Goal: Information Seeking & Learning: Learn about a topic

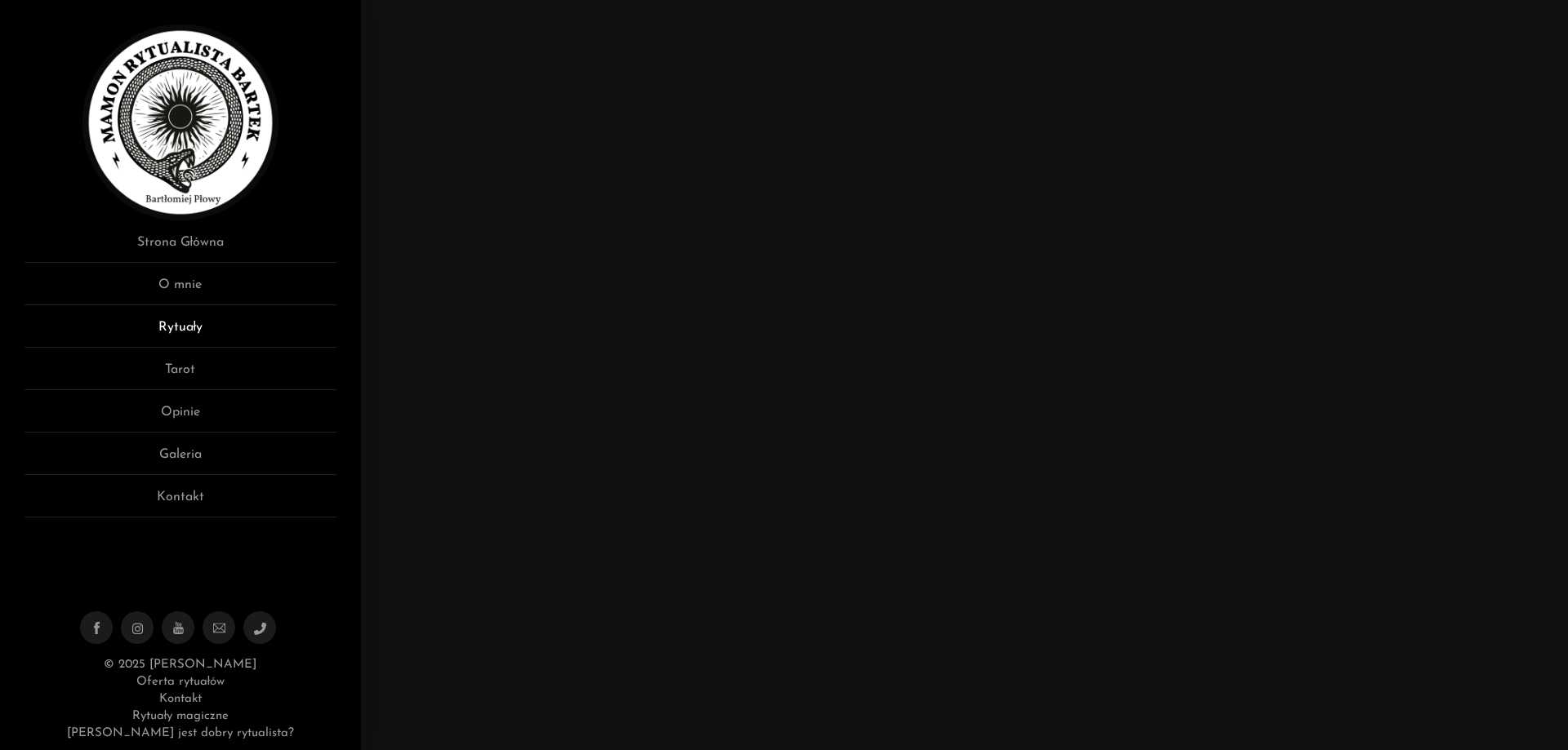
click at [201, 325] on link "Rytuały" at bounding box center [180, 332] width 312 height 30
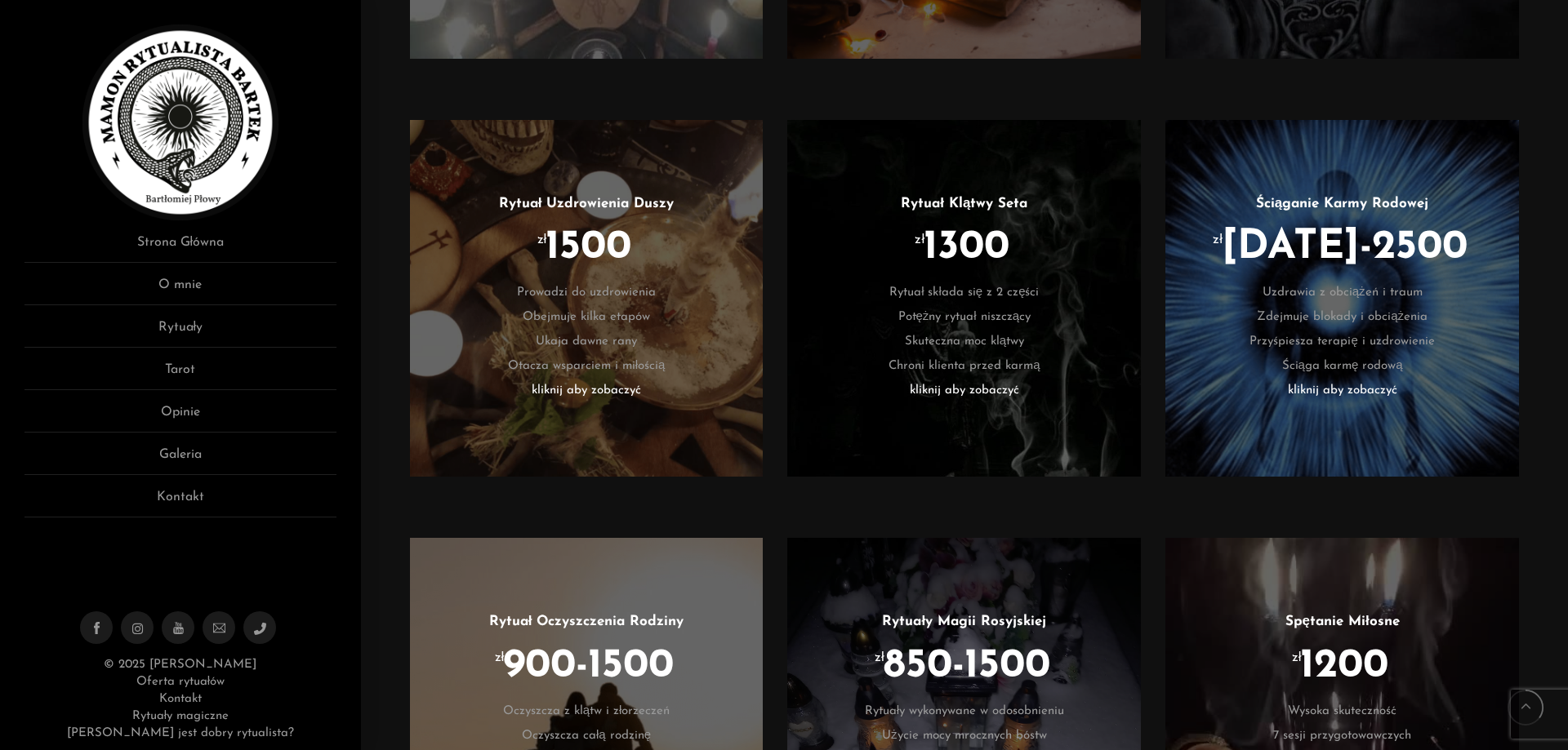
scroll to position [1387, 0]
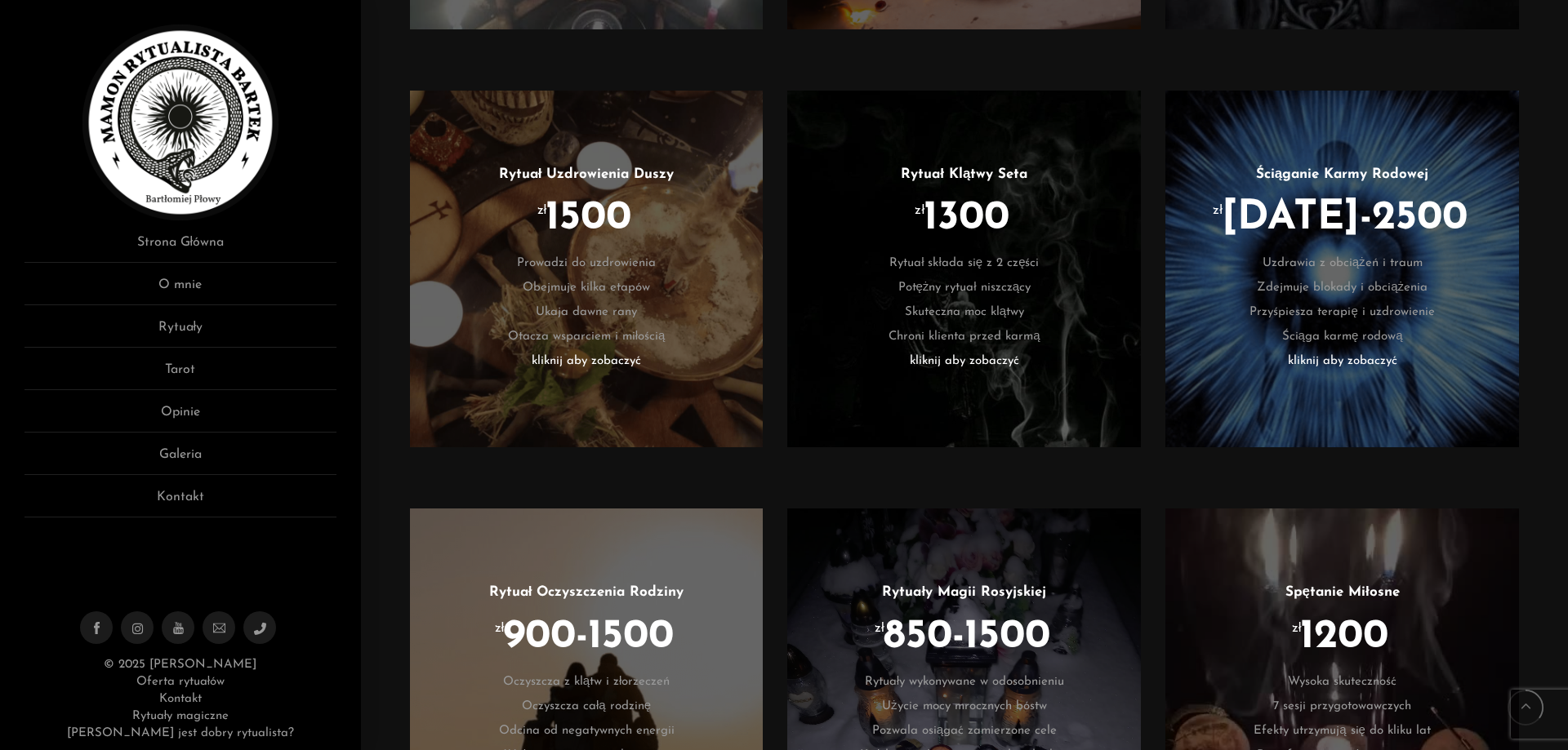
click at [775, 475] on div "Rytuał Uzdrowienia Duszy zł 1500 Prowadzi do uzdrowienia Obejmuje kilka etapów …" at bounding box center [964, 281] width 1141 height 413
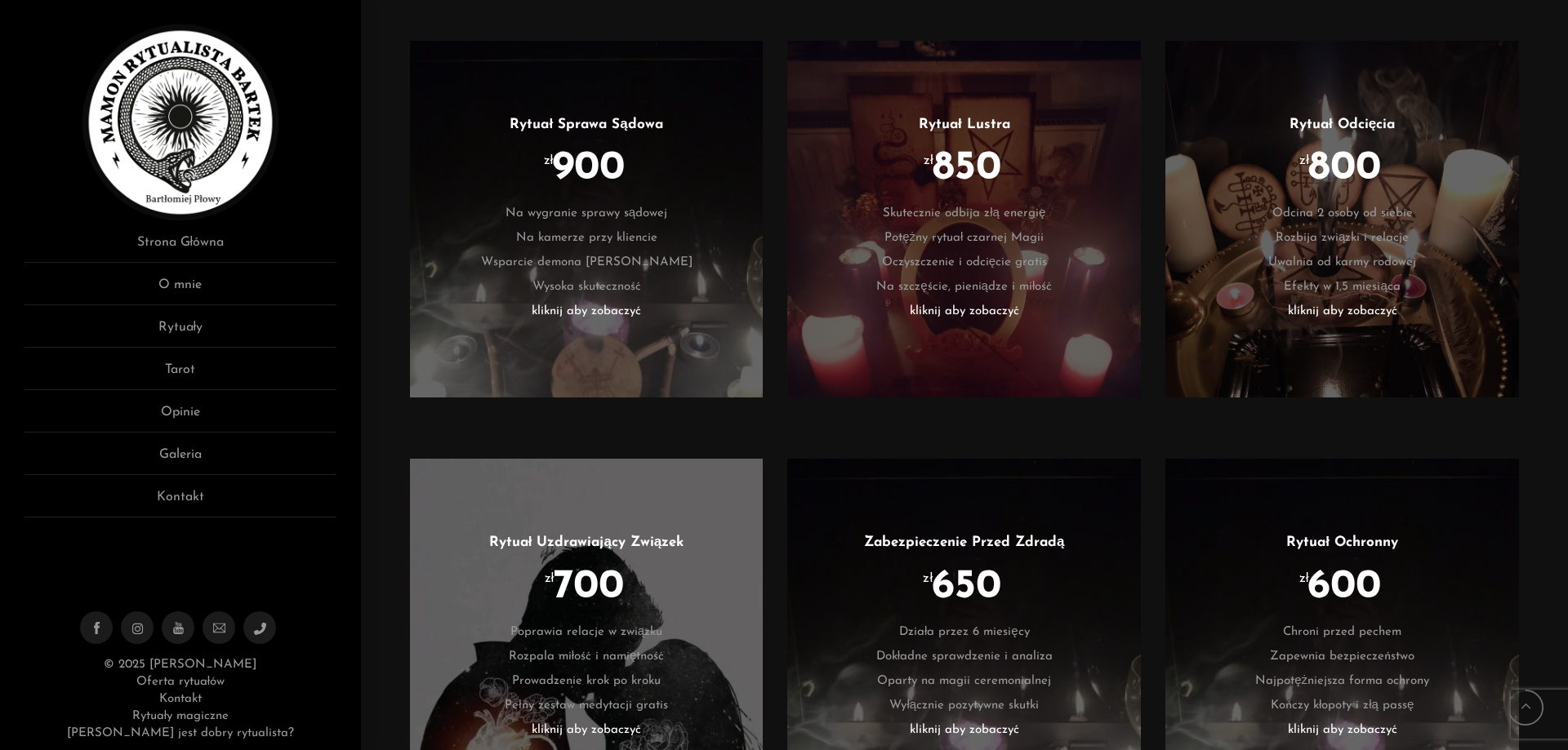
scroll to position [2692, 0]
click at [772, 437] on div "Rytuał Sprawa Sądowa zł 900 Na wygranie sprawy sądowej Na kamerze przy kliencie…" at bounding box center [964, 229] width 1141 height 413
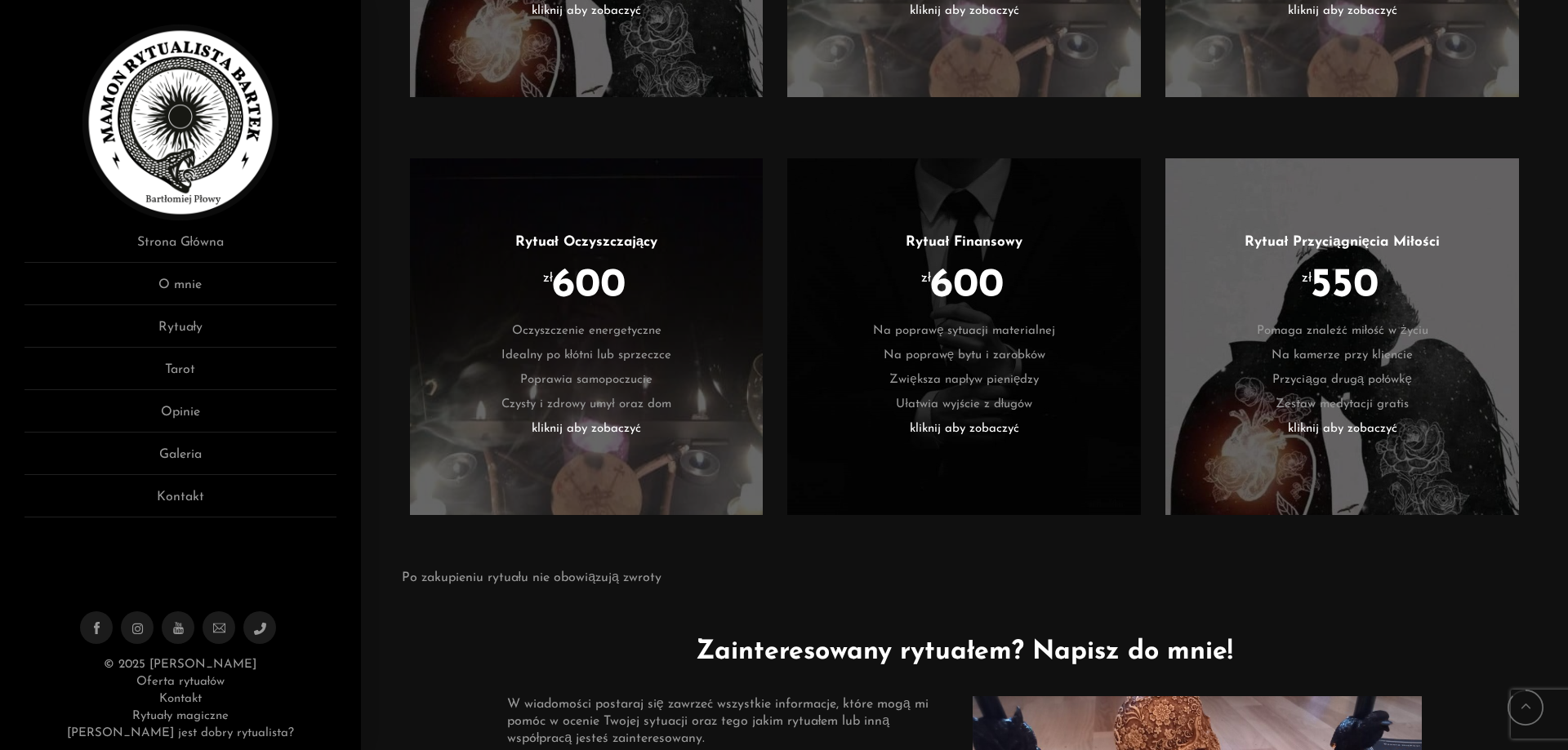
scroll to position [3426, 0]
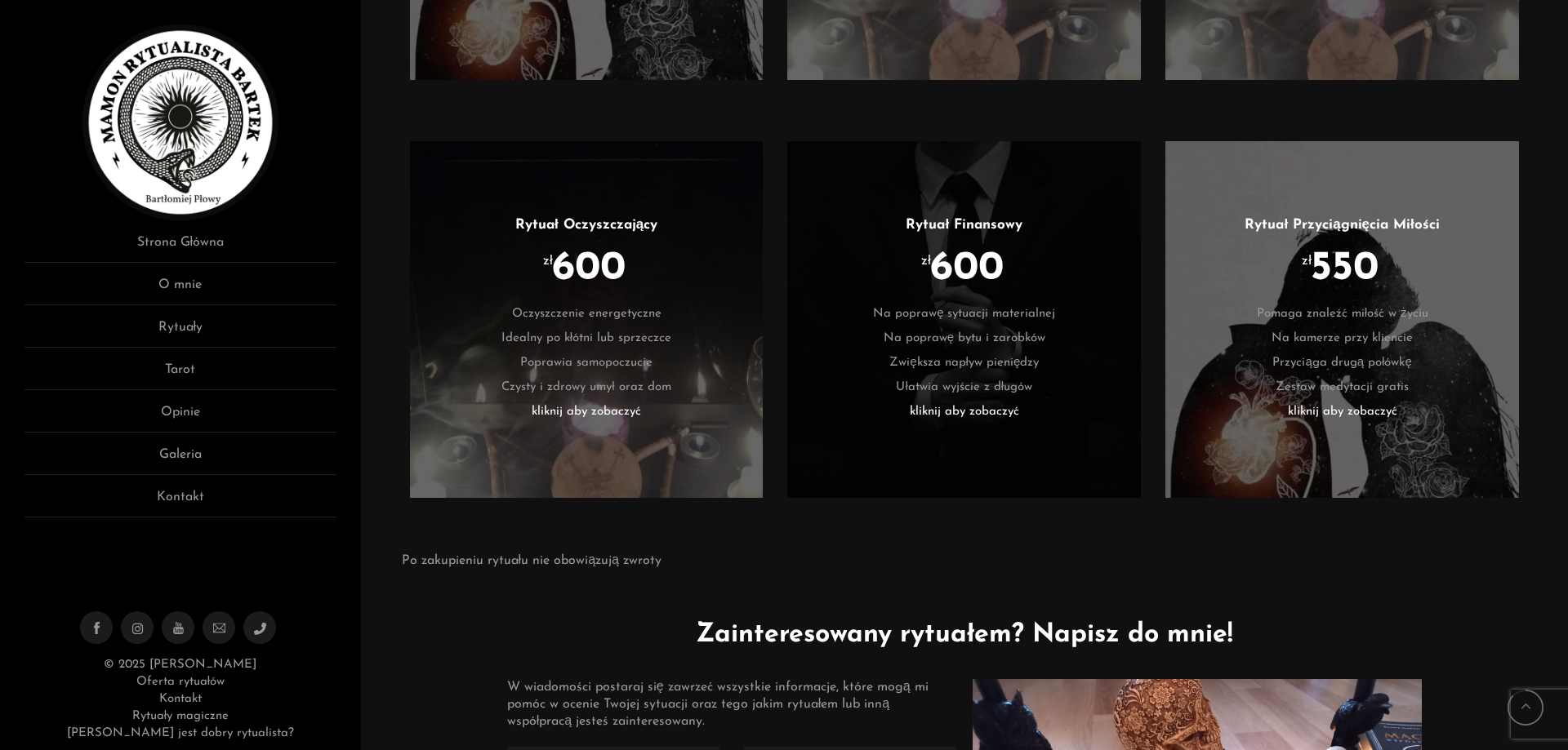
click at [969, 408] on li "kliknij aby zobaczyć" at bounding box center [964, 412] width 305 height 25
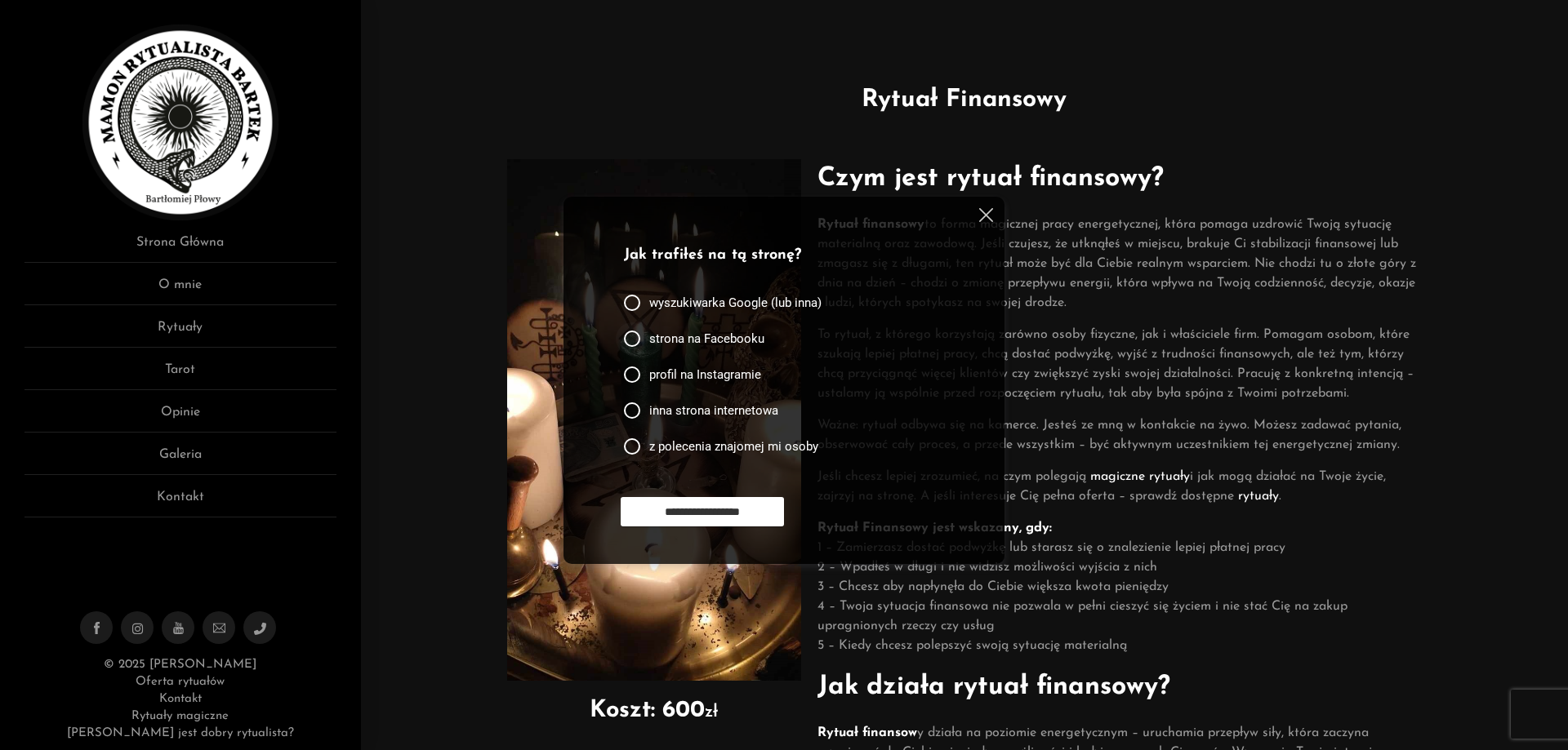
click at [701, 340] on span "strona na Facebooku" at bounding box center [707, 338] width 115 height 16
click at [738, 510] on input "**********" at bounding box center [701, 511] width 163 height 29
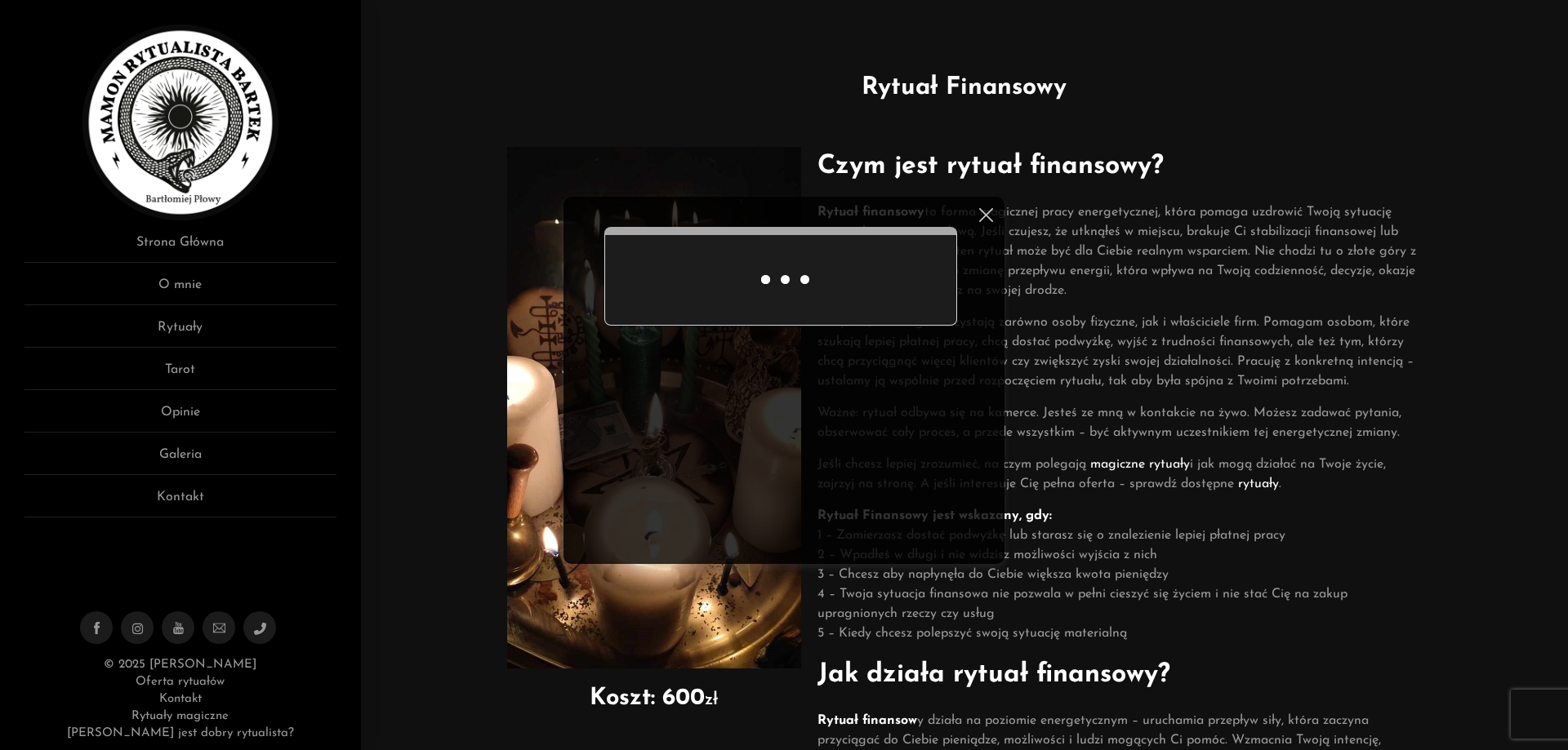
scroll to position [54, 0]
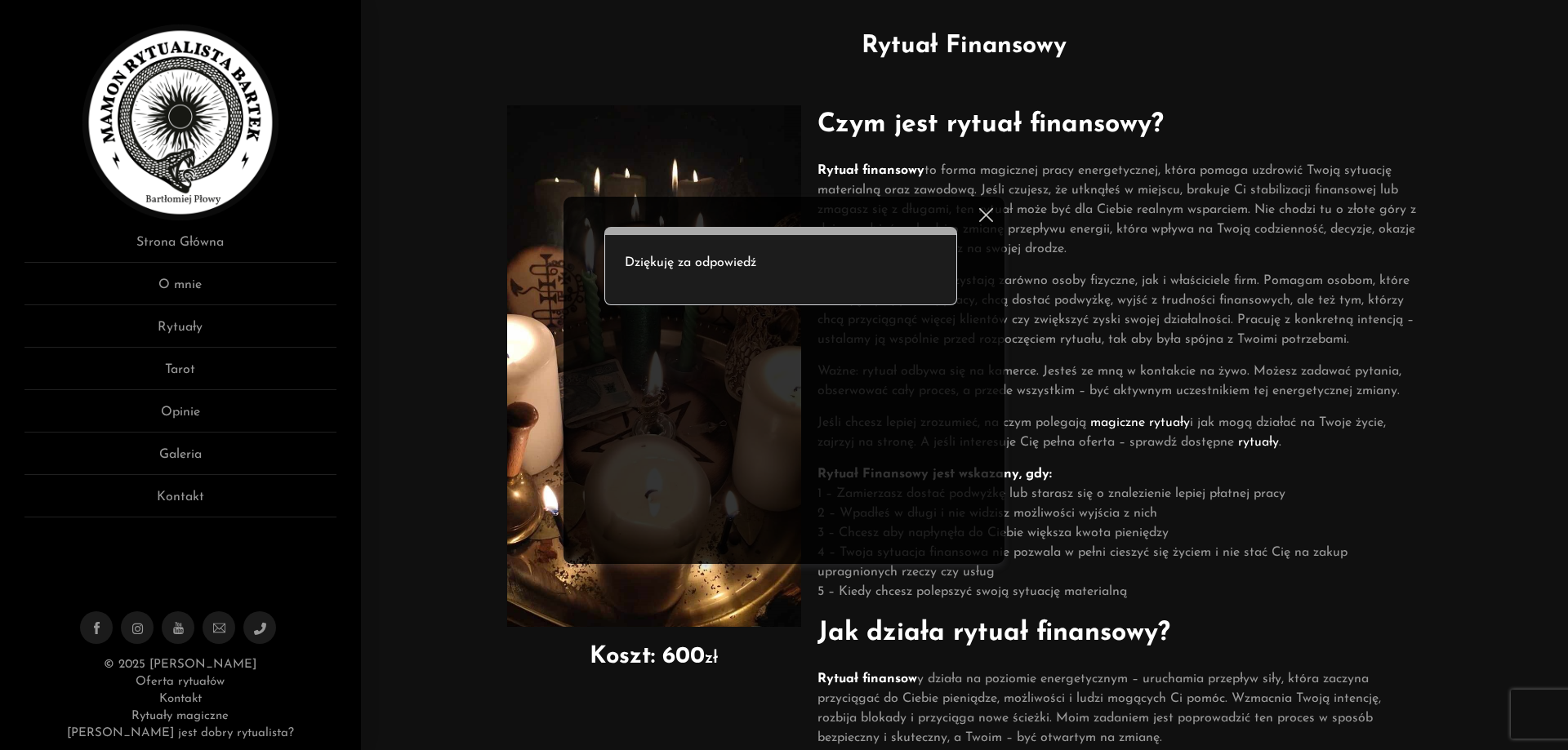
click at [984, 216] on img at bounding box center [986, 215] width 14 height 14
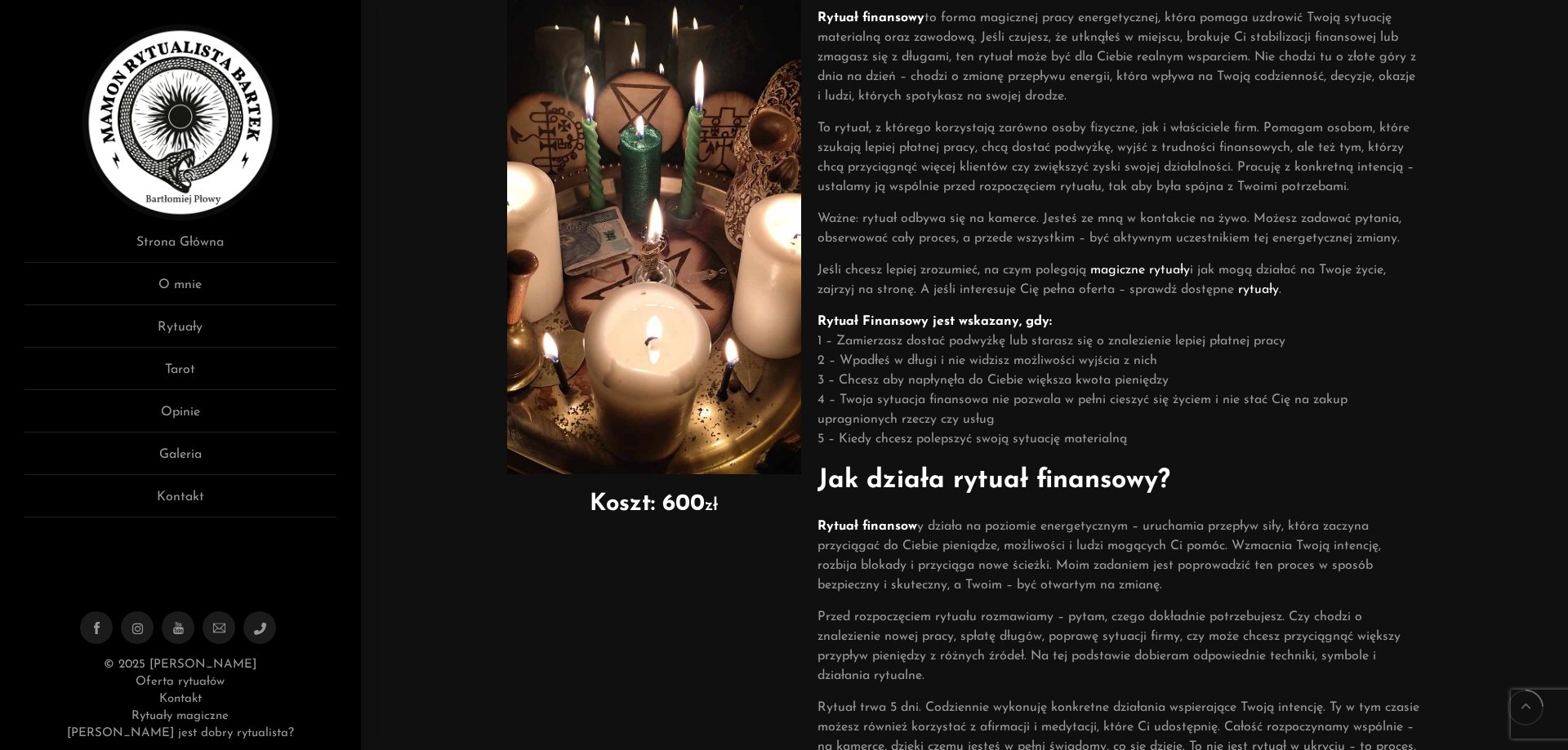
scroll to position [299, 0]
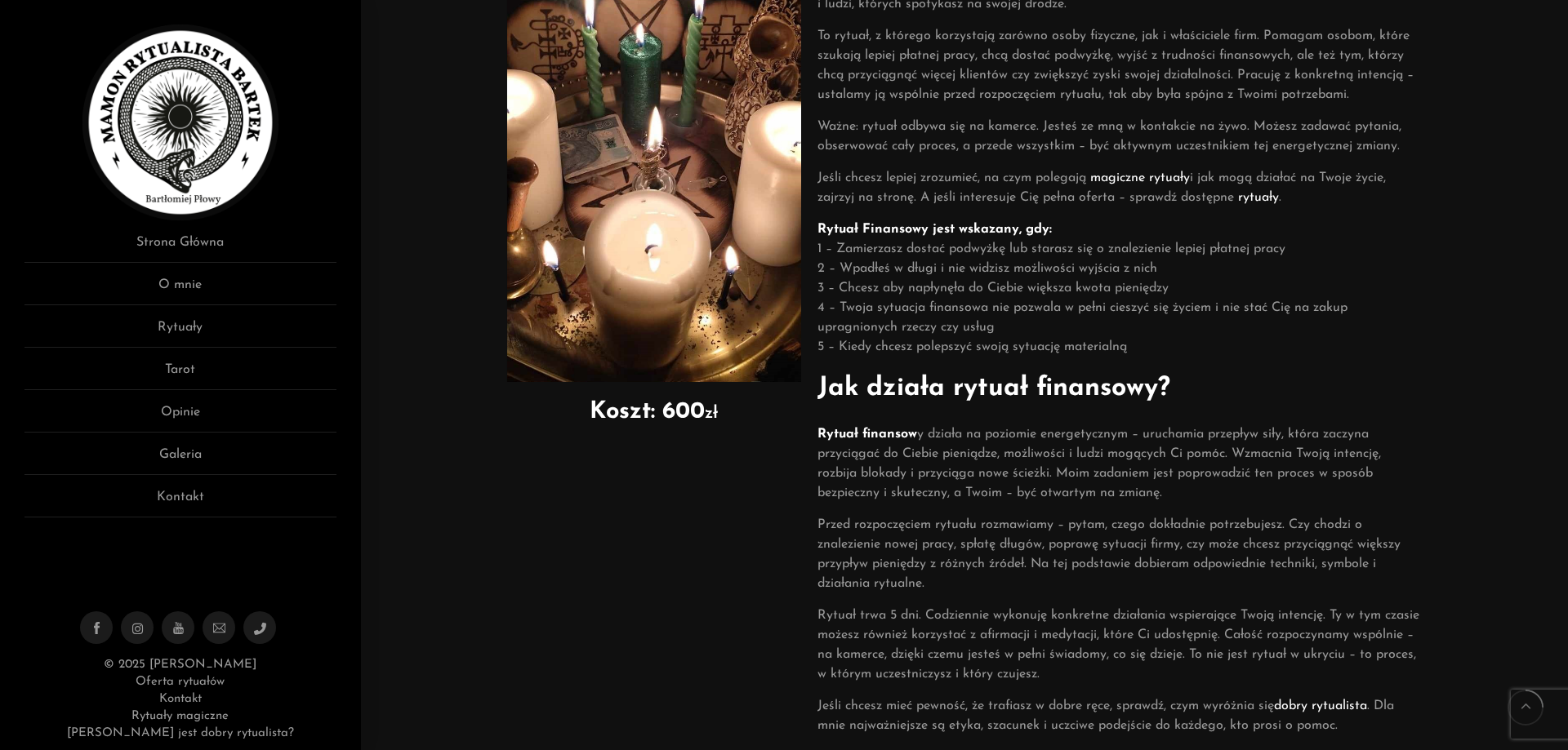
click at [1017, 326] on p "Rytuał Finansowy jest wskazany, gdy: 1 – Zamierzasz dostać podwyżkę lub starasz…" at bounding box center [1120, 288] width 604 height 137
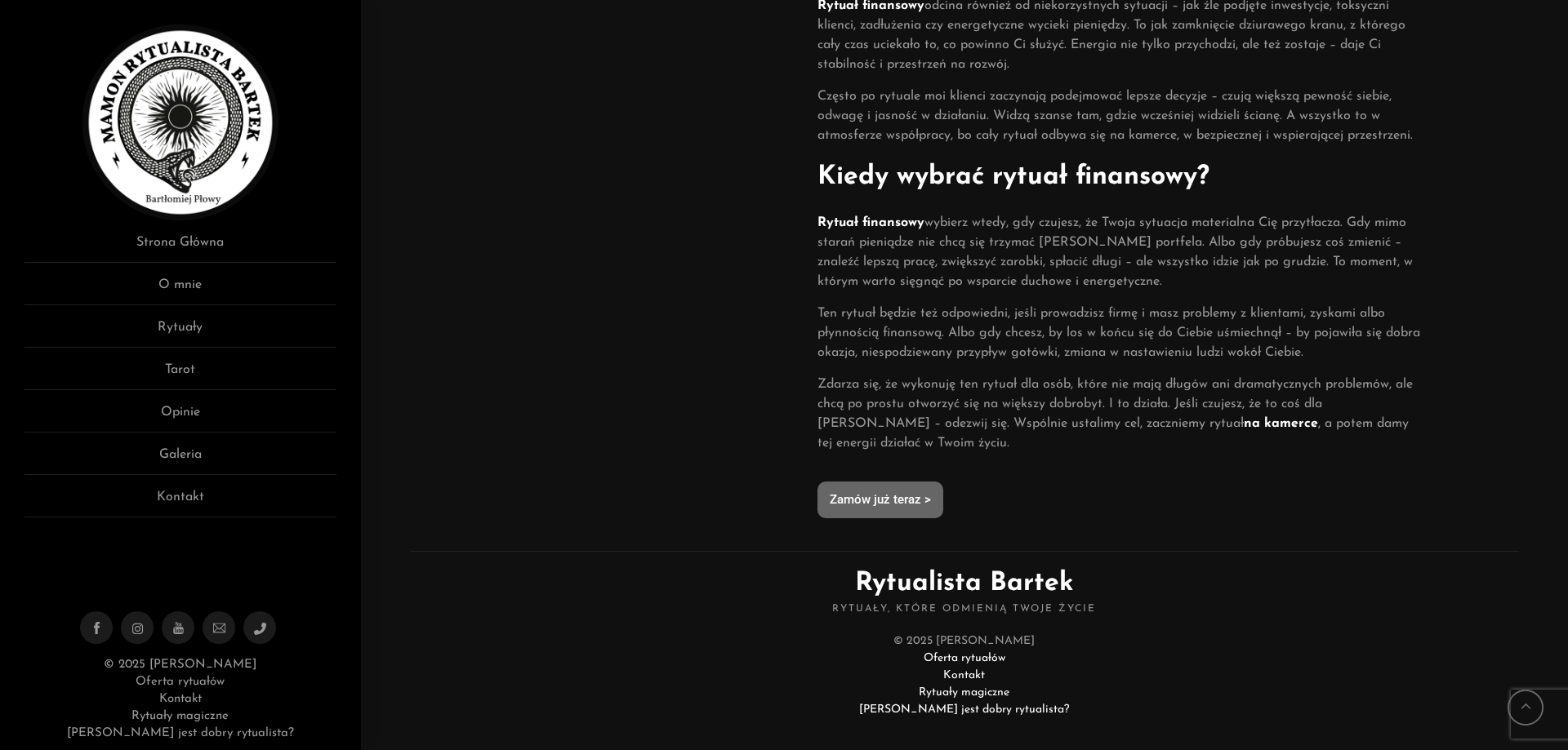
scroll to position [1213, 0]
